Goal: Transaction & Acquisition: Purchase product/service

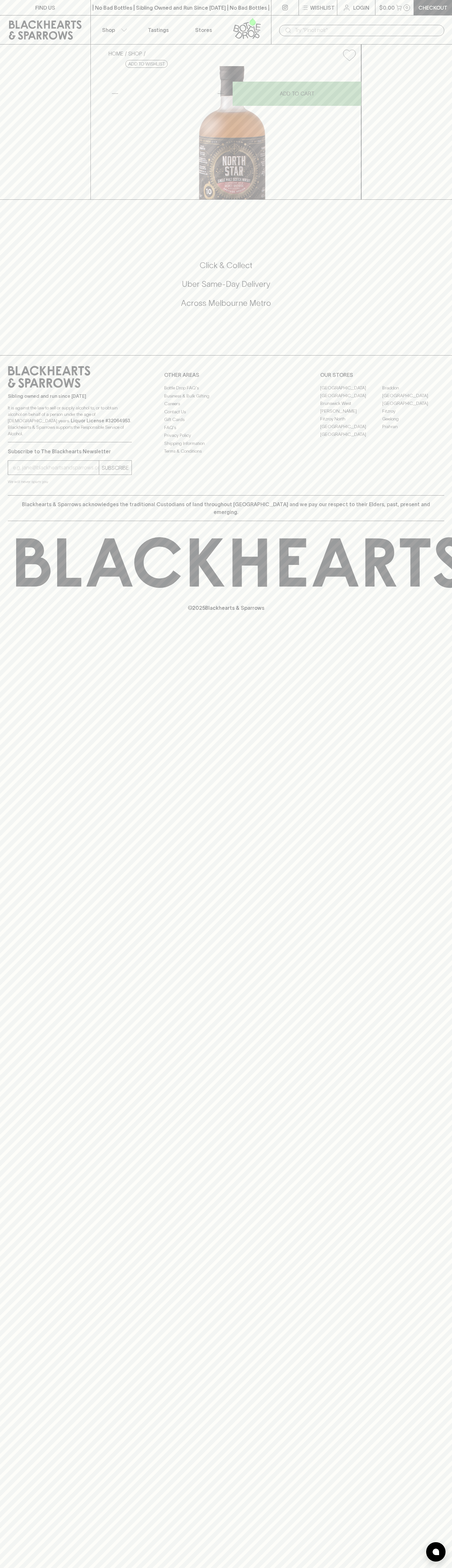
click at [297, 20] on div "​" at bounding box center [361, 30] width 181 height 29
click at [433, 906] on div "FIND US | No Bad Bottles | Sibling Owned and Run Since [DATE] | No Bad Bottles …" at bounding box center [226, 784] width 452 height 1568
click at [207, 1567] on html "FIND US | No Bad Bottles | Sibling Owned and Run Since [DATE] | No Bad Bottles …" at bounding box center [226, 784] width 452 height 1568
click at [3, 495] on div "Sibling owned and run since [DATE] It is against the law to sell or supply alco…" at bounding box center [226, 425] width 452 height 140
